Goal: Information Seeking & Learning: Check status

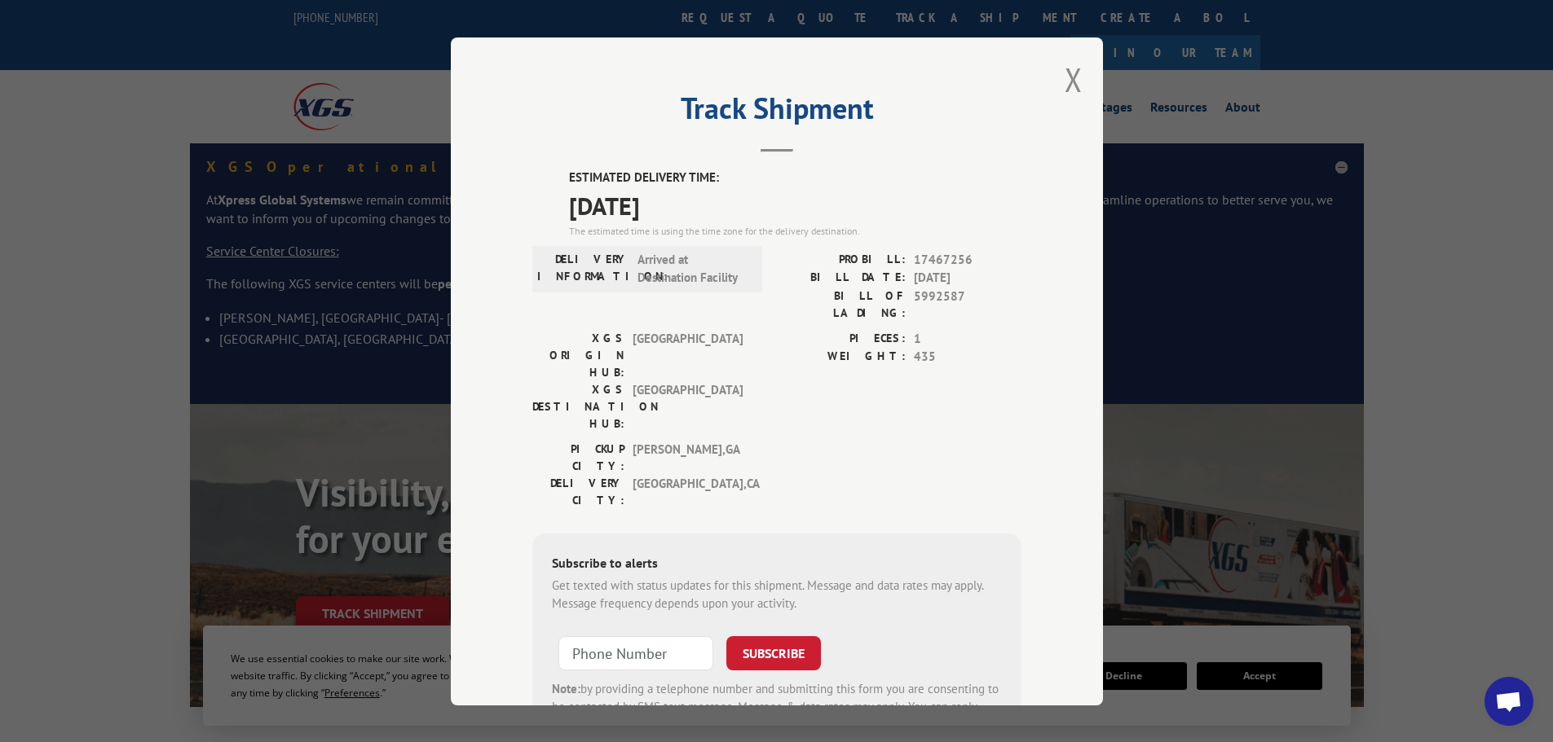
click at [1055, 88] on div "Track Shipment ESTIMATED DELIVERY TIME: [DATE] The estimated time is using the …" at bounding box center [777, 371] width 652 height 668
click at [1074, 81] on button "Close modal" at bounding box center [1073, 79] width 18 height 43
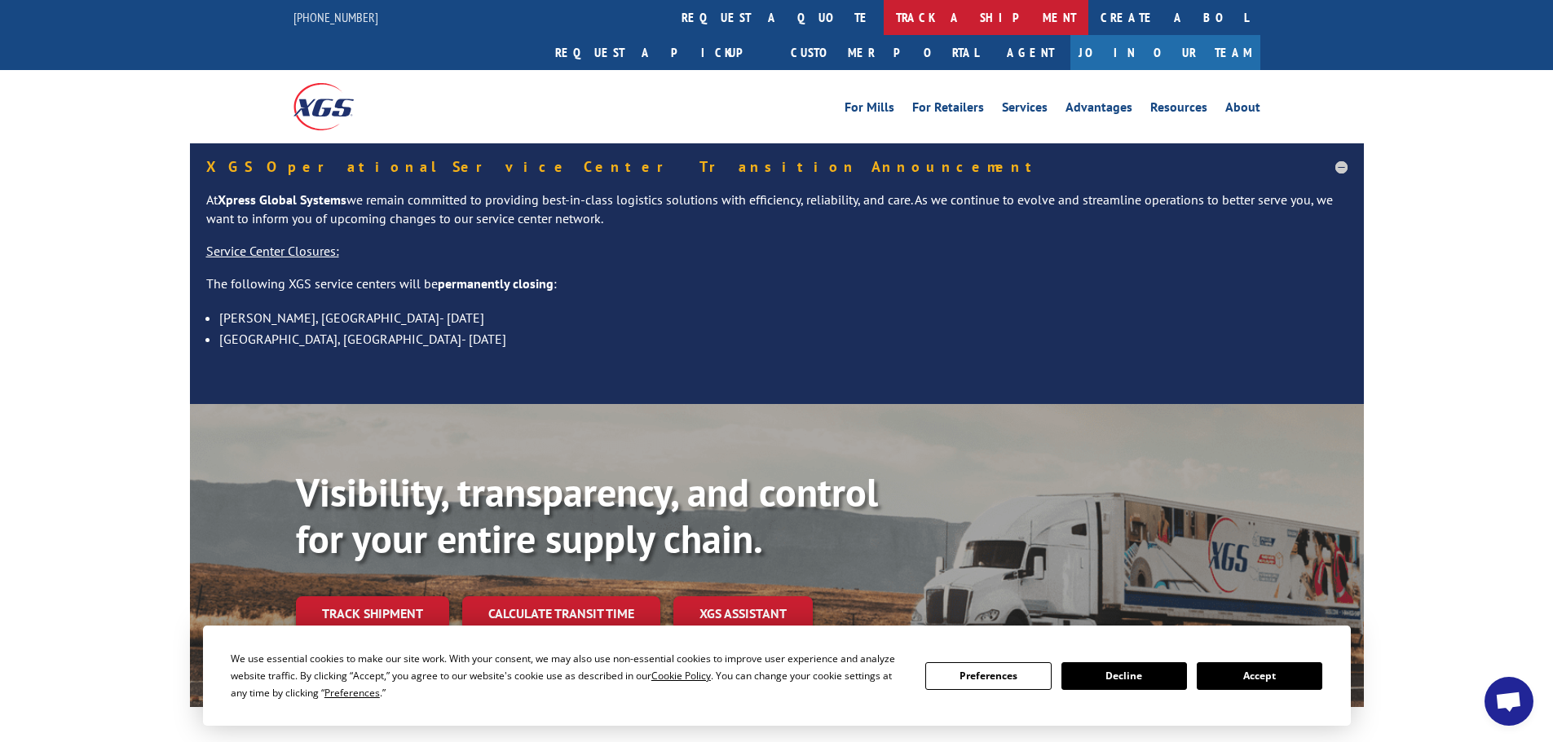
click at [883, 9] on link "track a shipment" at bounding box center [985, 17] width 205 height 35
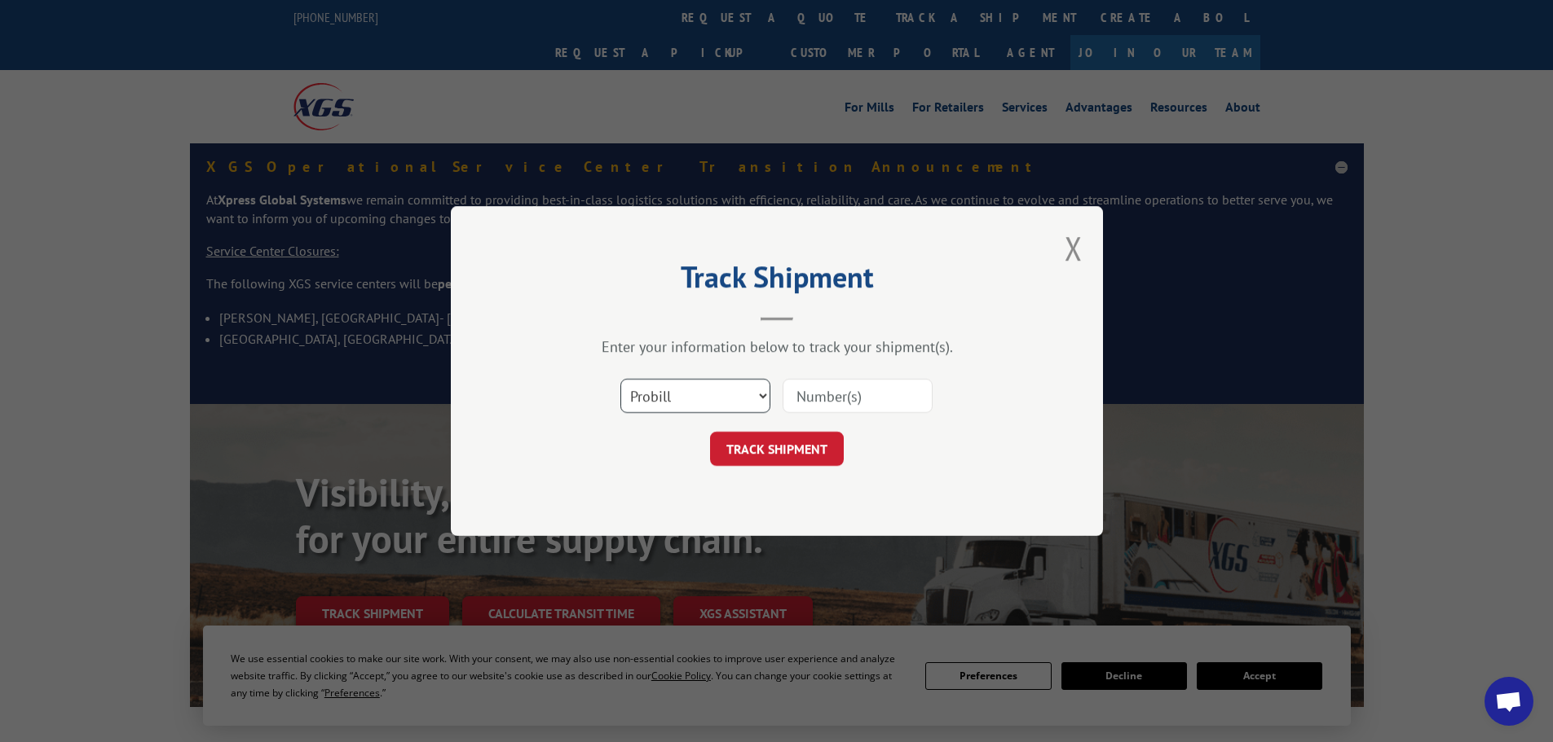
click at [657, 409] on select "Select category... Probill BOL PO" at bounding box center [695, 396] width 150 height 34
click at [620, 379] on select "Select category... Probill BOL PO" at bounding box center [695, 396] width 150 height 34
click at [639, 361] on div "Enter your information below to track your shipment(s). Select category... Prob…" at bounding box center [776, 401] width 489 height 129
click at [641, 391] on select "Select category... Probill BOL PO" at bounding box center [695, 396] width 150 height 34
select select "bol"
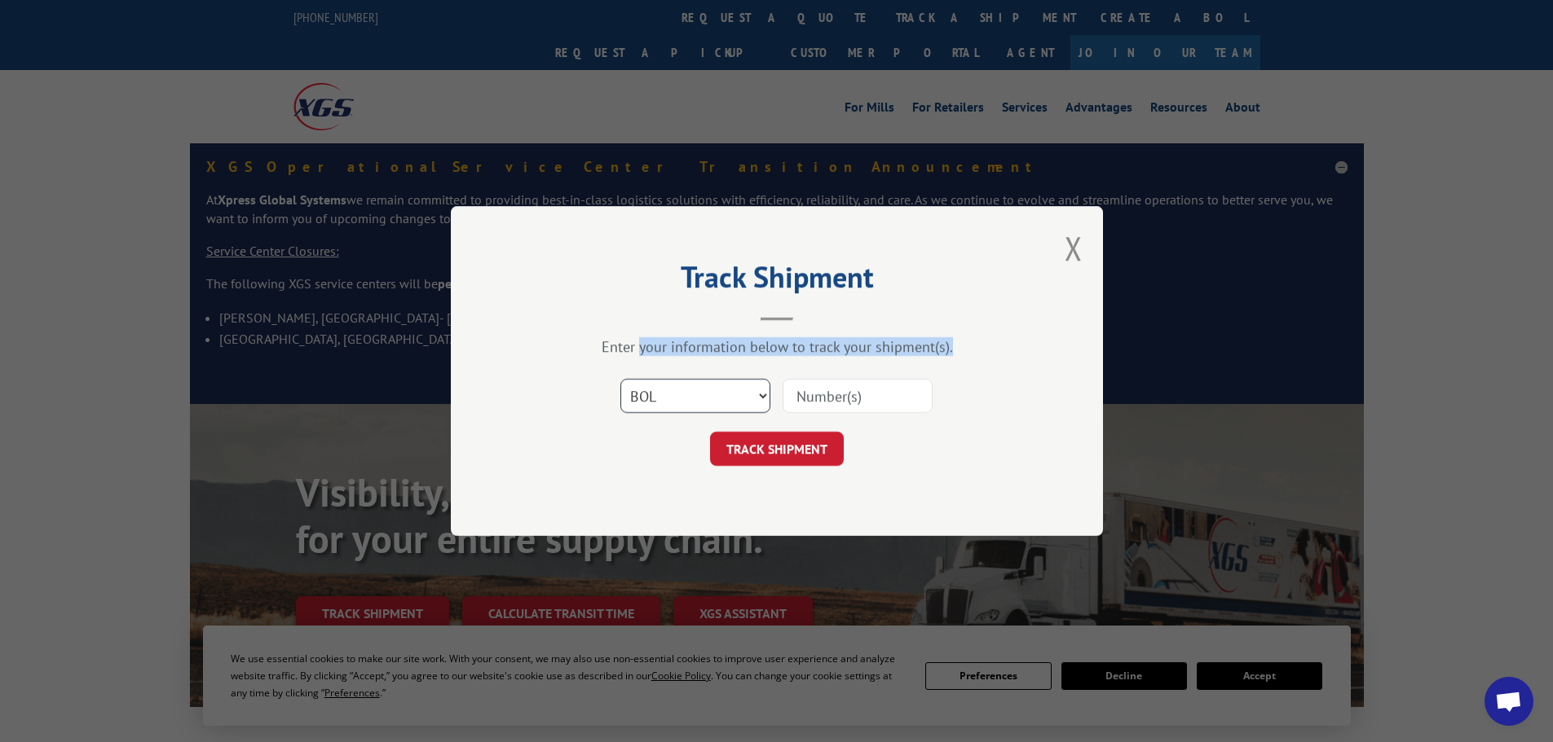
click at [620, 379] on select "Select category... Probill BOL PO" at bounding box center [695, 396] width 150 height 34
click at [851, 407] on input at bounding box center [857, 396] width 150 height 34
paste input "6004295"
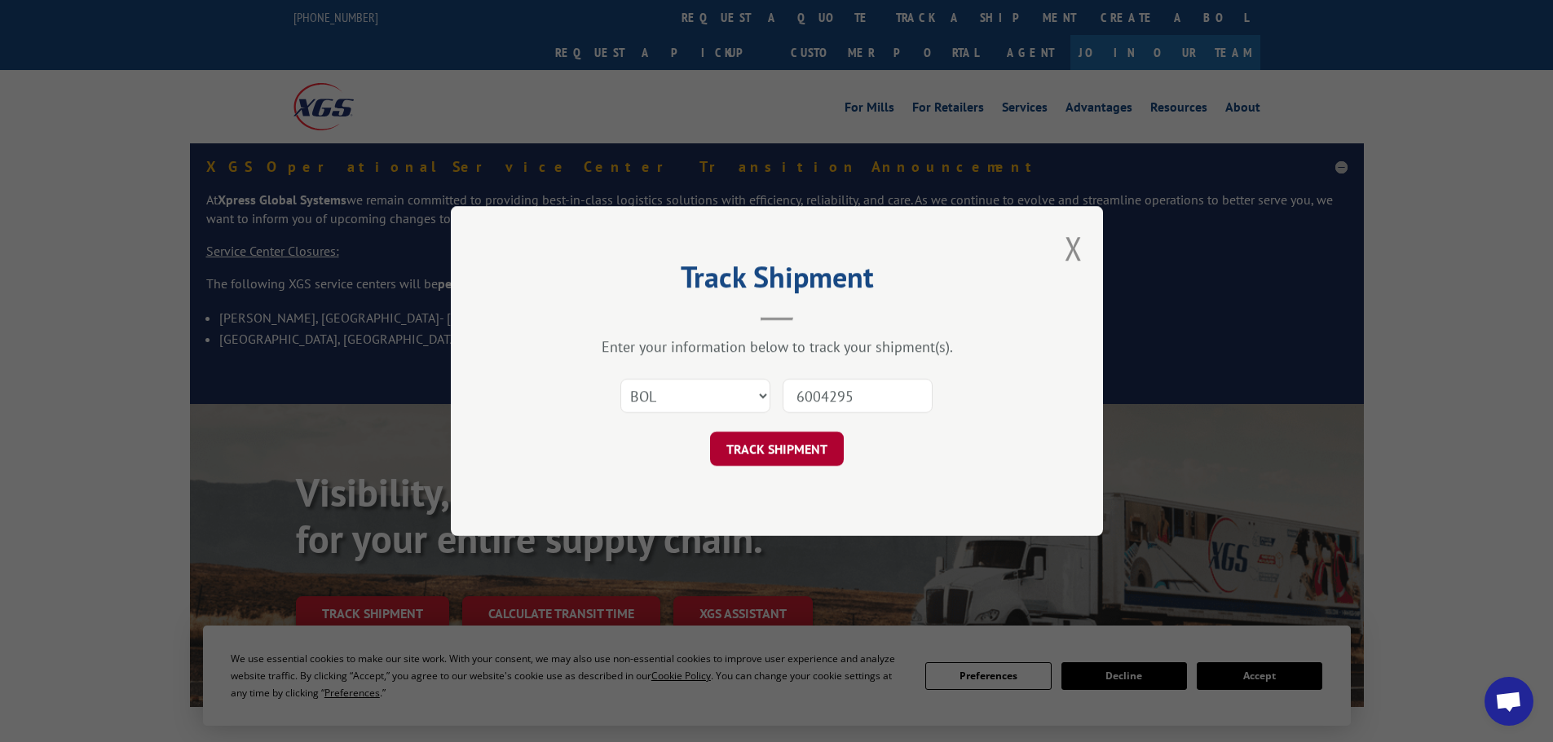
type input "6004295"
click at [809, 458] on button "TRACK SHIPMENT" at bounding box center [777, 449] width 134 height 34
